Goal: Information Seeking & Learning: Learn about a topic

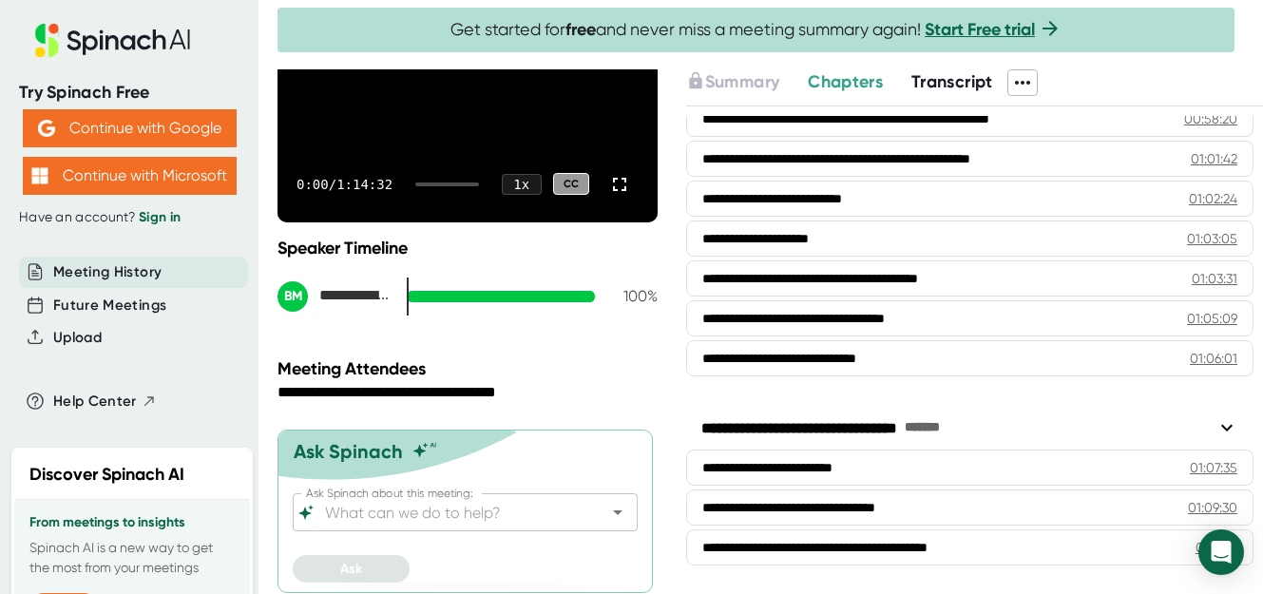
scroll to position [337, 0]
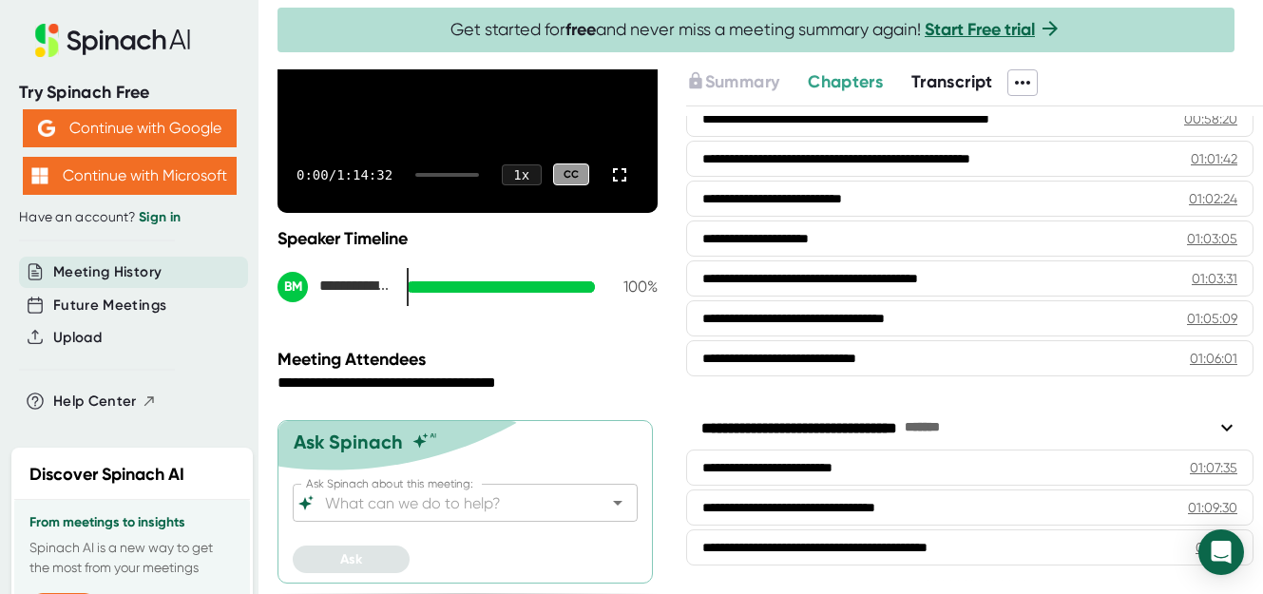
click at [963, 76] on span "Transcript" at bounding box center [952, 81] width 82 height 21
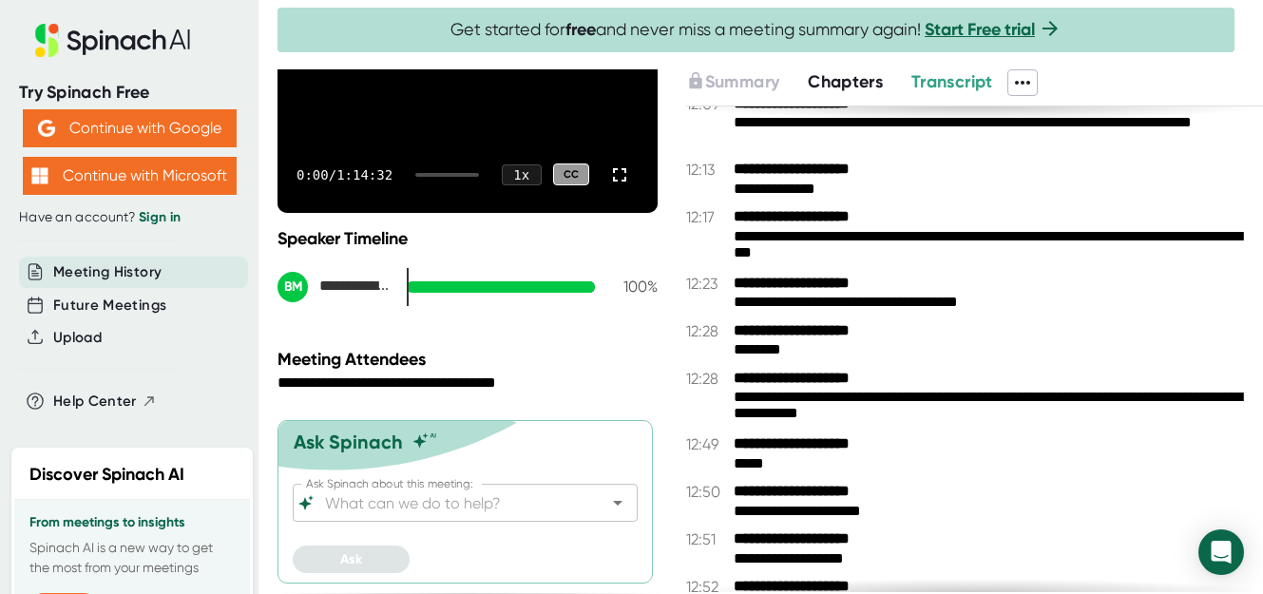
scroll to position [7084, 0]
